Goal: Information Seeking & Learning: Find specific page/section

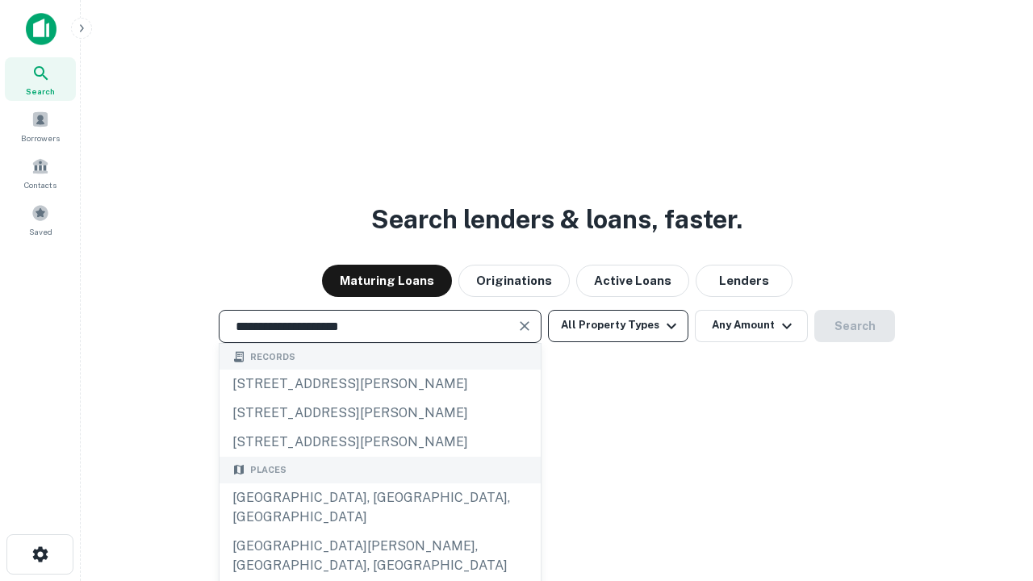
click at [379, 532] on div "[GEOGRAPHIC_DATA], [GEOGRAPHIC_DATA], [GEOGRAPHIC_DATA]" at bounding box center [379, 507] width 321 height 48
type input "**********"
click at [618, 325] on button "All Property Types" at bounding box center [618, 326] width 140 height 32
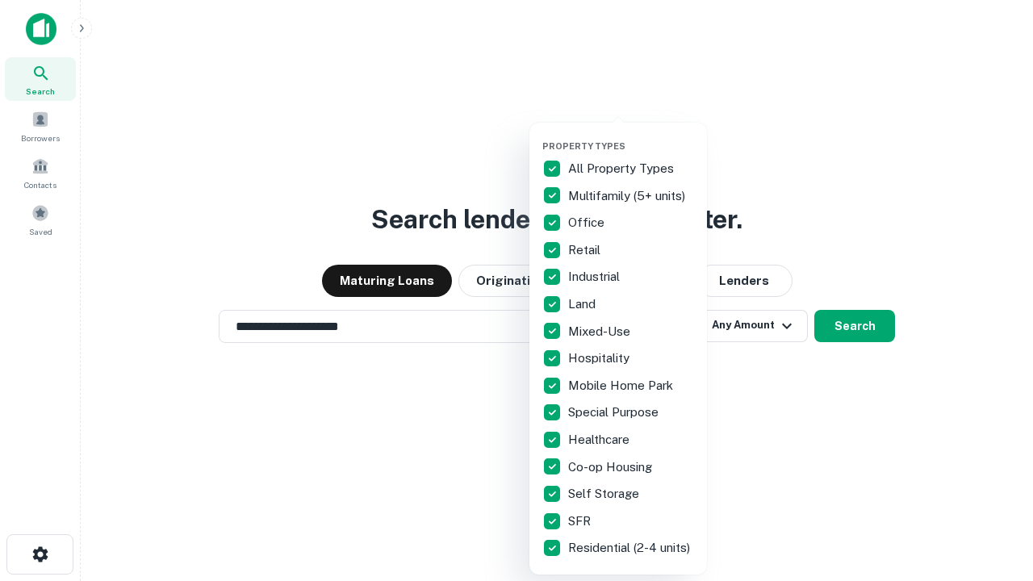
click at [631, 136] on button "button" at bounding box center [630, 136] width 177 height 1
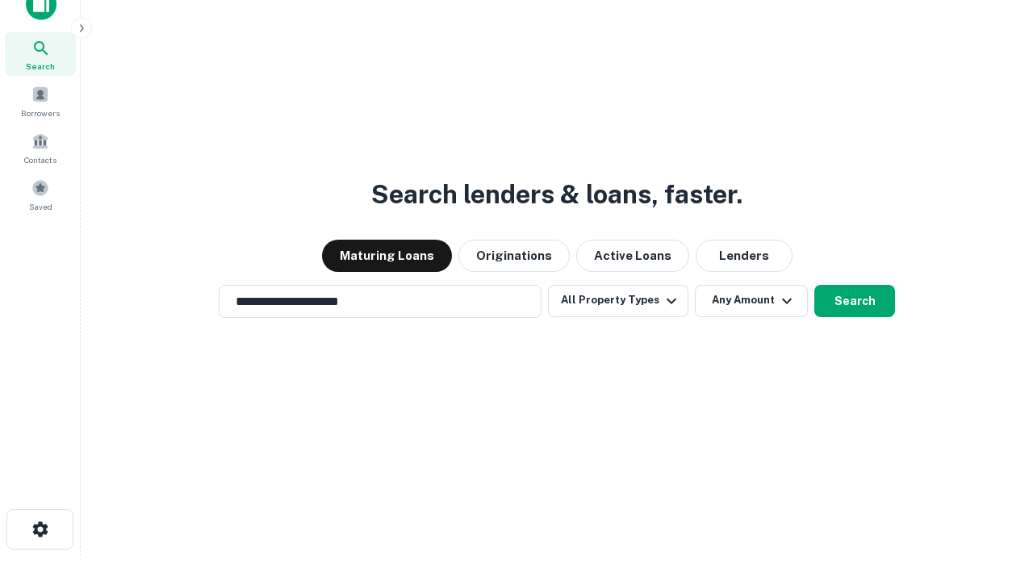
scroll to position [10, 194]
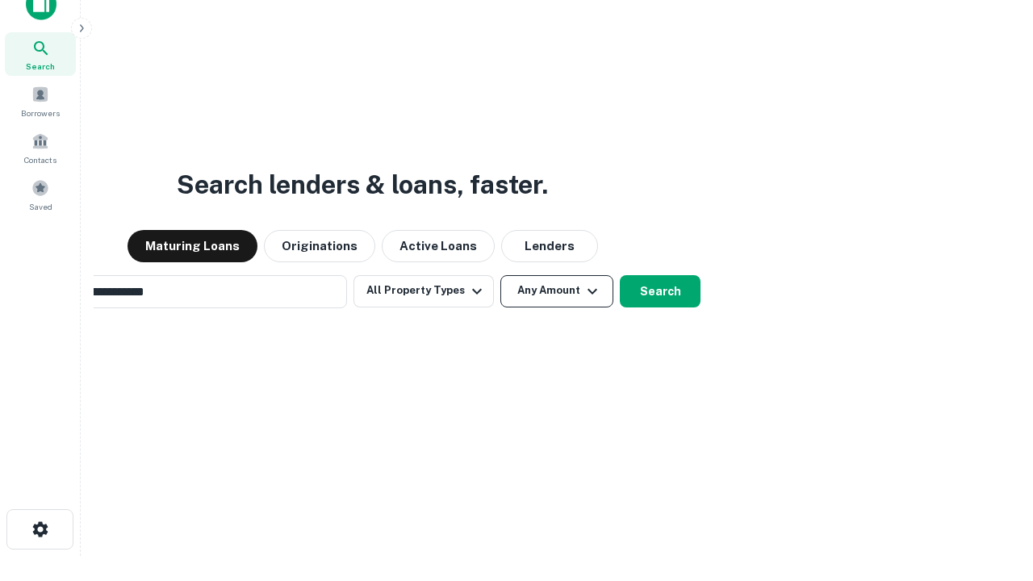
click at [500, 275] on button "Any Amount" at bounding box center [556, 291] width 113 height 32
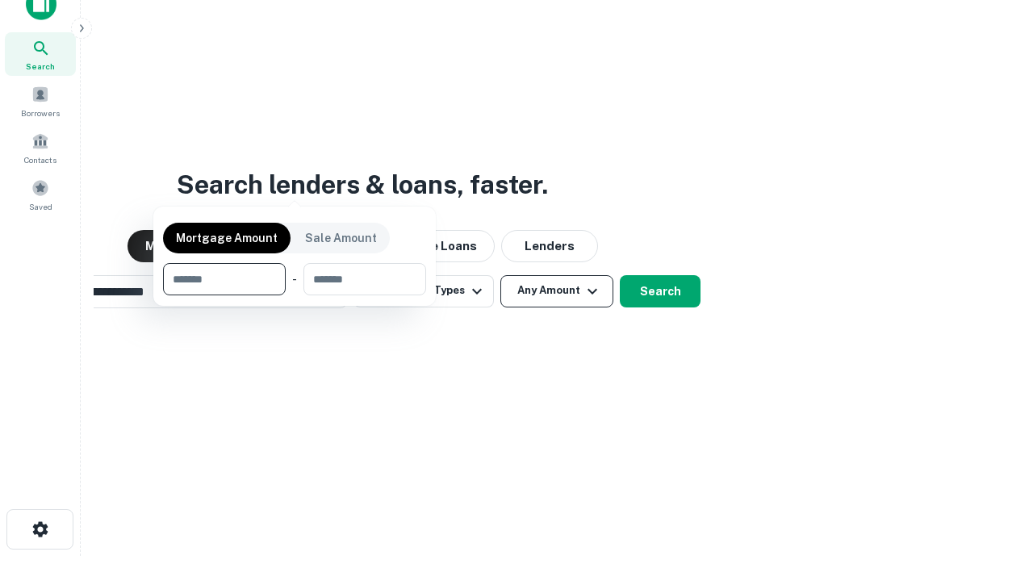
scroll to position [26, 0]
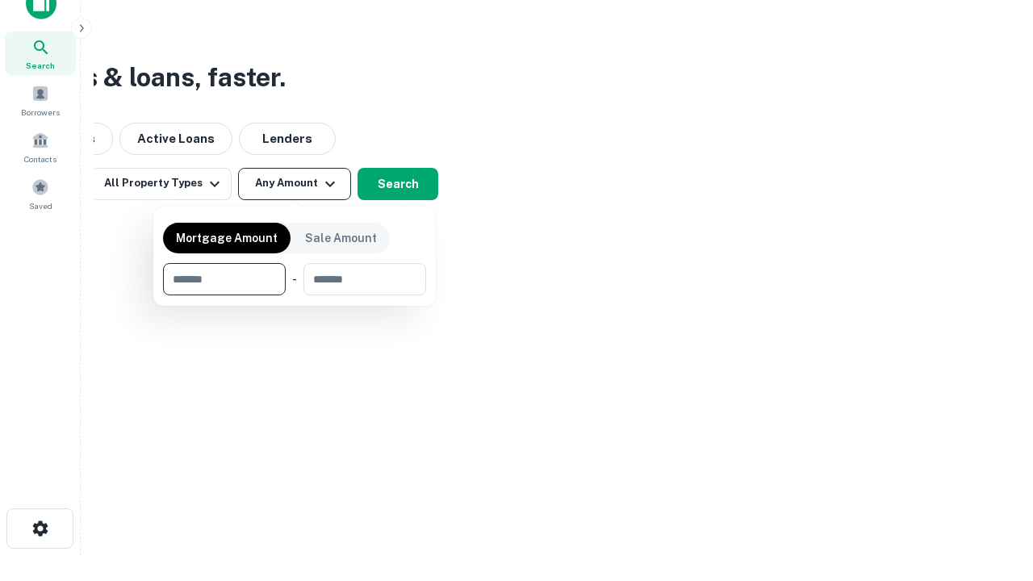
type input "*******"
click at [294, 295] on button "button" at bounding box center [294, 295] width 263 height 1
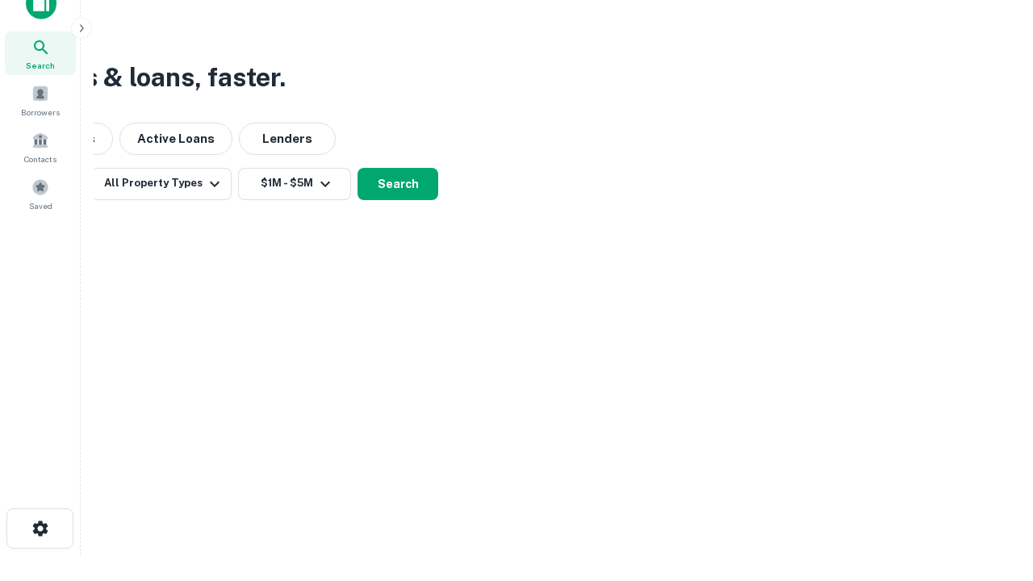
scroll to position [25, 0]
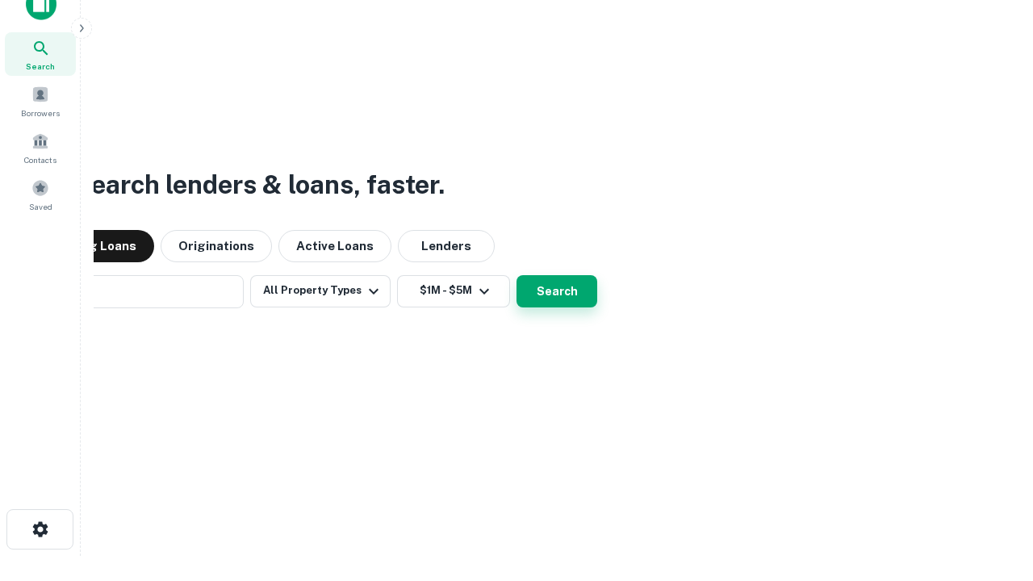
click at [516, 275] on button "Search" at bounding box center [556, 291] width 81 height 32
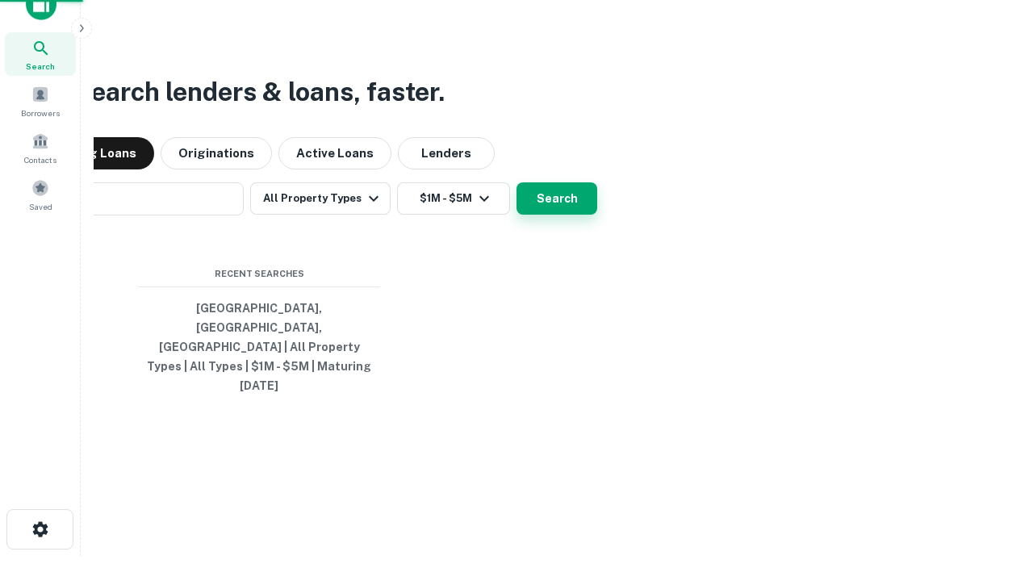
scroll to position [26, 0]
